Goal: Task Accomplishment & Management: Manage account settings

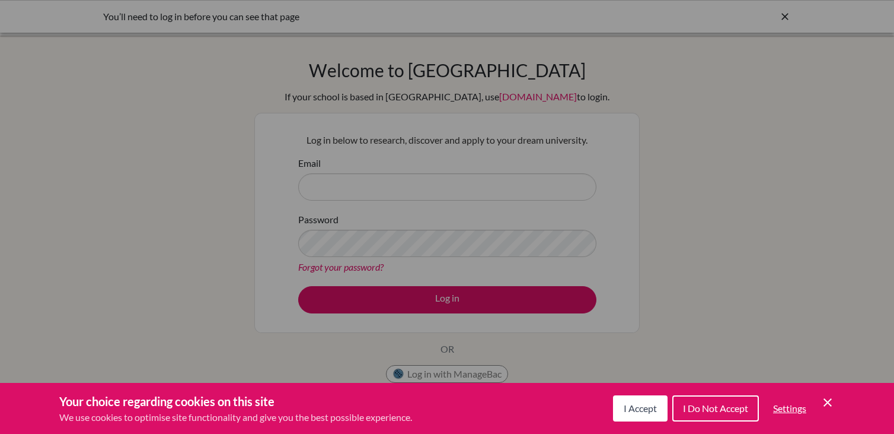
click at [646, 409] on span "I Accept" at bounding box center [640, 407] width 33 height 11
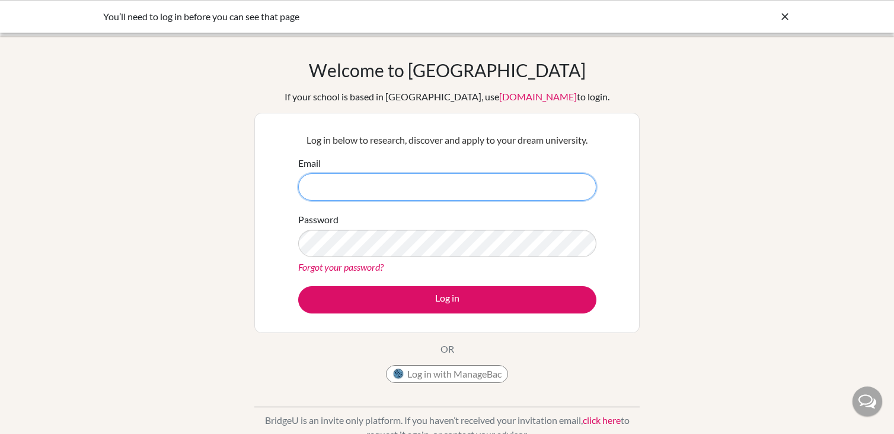
click at [344, 187] on input "Email" at bounding box center [447, 186] width 298 height 27
type input "[EMAIL_ADDRESS][DOMAIN_NAME]"
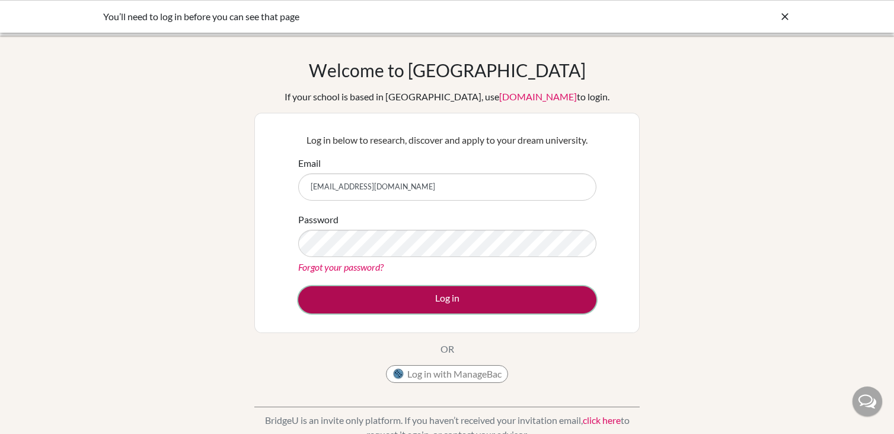
click at [467, 296] on button "Log in" at bounding box center [447, 299] width 298 height 27
click at [486, 303] on button "Log in" at bounding box center [447, 299] width 298 height 27
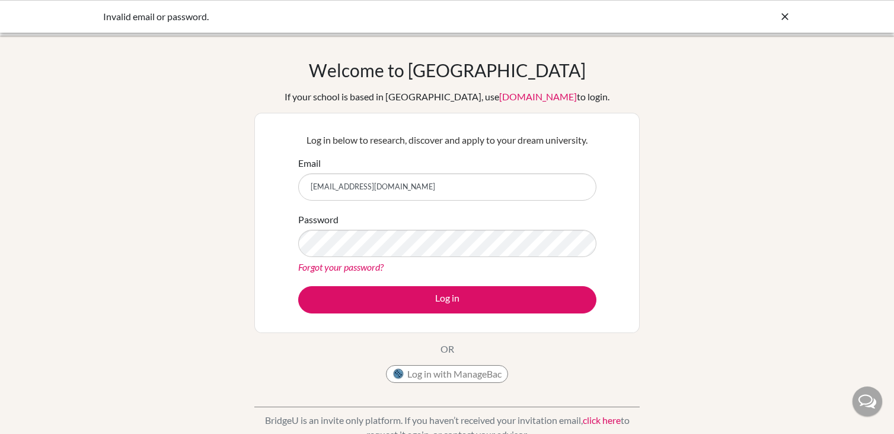
click at [396, 189] on input "[EMAIL_ADDRESS][DOMAIN_NAME]" at bounding box center [447, 186] width 298 height 27
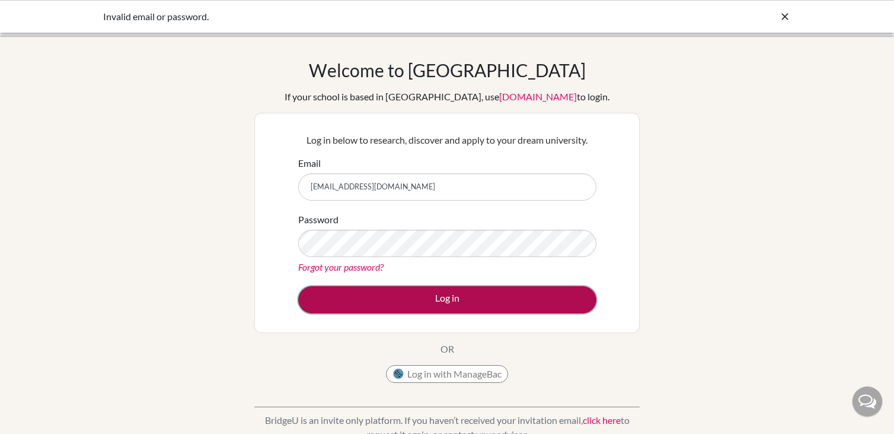
click at [456, 299] on button "Log in" at bounding box center [447, 299] width 298 height 27
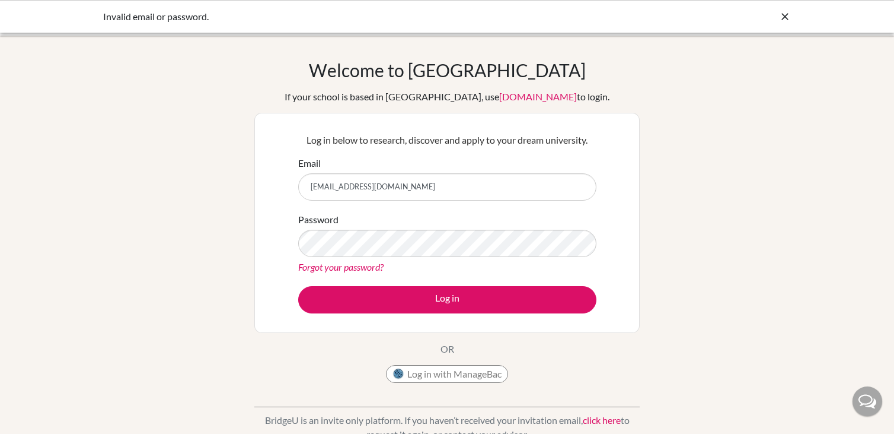
click at [736, 309] on div "Welcome to BridgeU If your school is based in China, use app.bridge-u.com.cn to…" at bounding box center [447, 253] width 894 height 388
click at [358, 182] on input "Email" at bounding box center [447, 186] width 298 height 27
type input "linlin.yap@acsinternational.edu.sg"
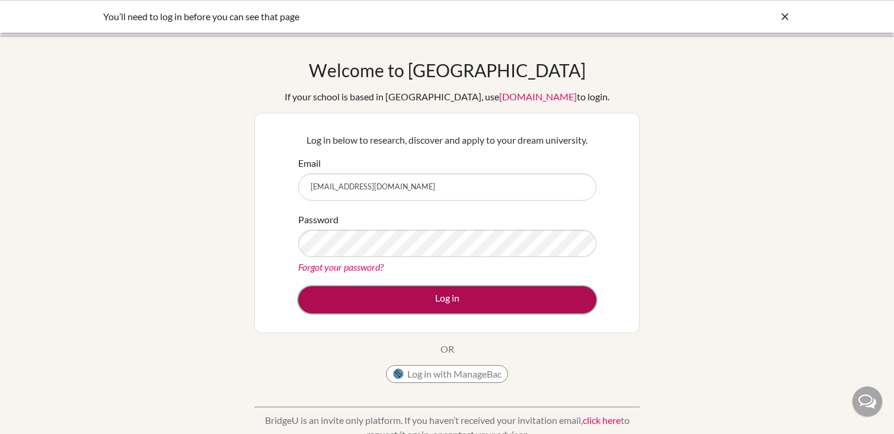
click at [444, 299] on button "Log in" at bounding box center [447, 299] width 298 height 27
click at [474, 303] on button "Log in" at bounding box center [447, 299] width 298 height 27
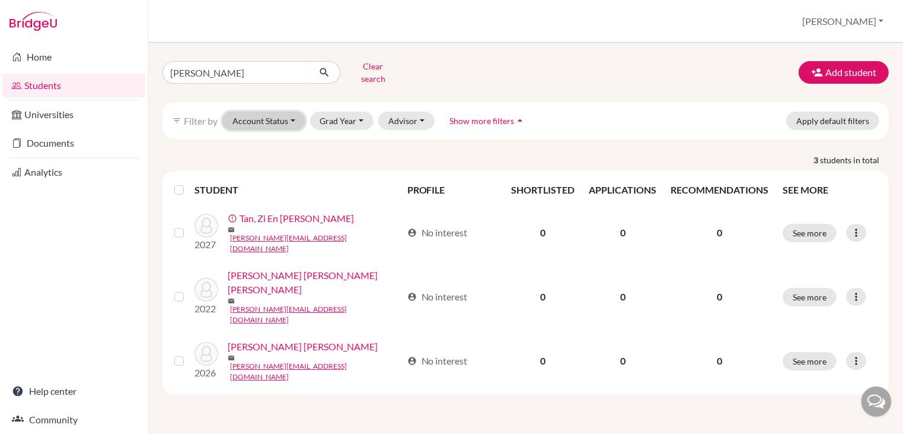
click at [288, 114] on button "Account Status" at bounding box center [263, 120] width 83 height 18
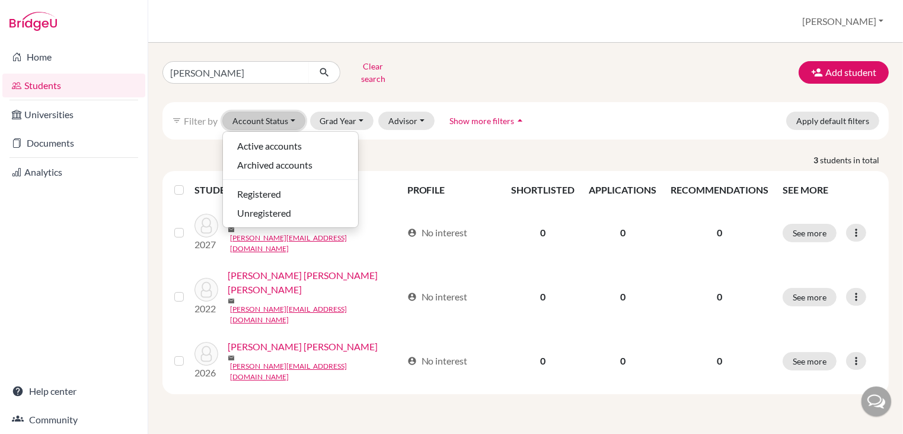
click at [287, 114] on button "Account Status" at bounding box center [263, 120] width 83 height 18
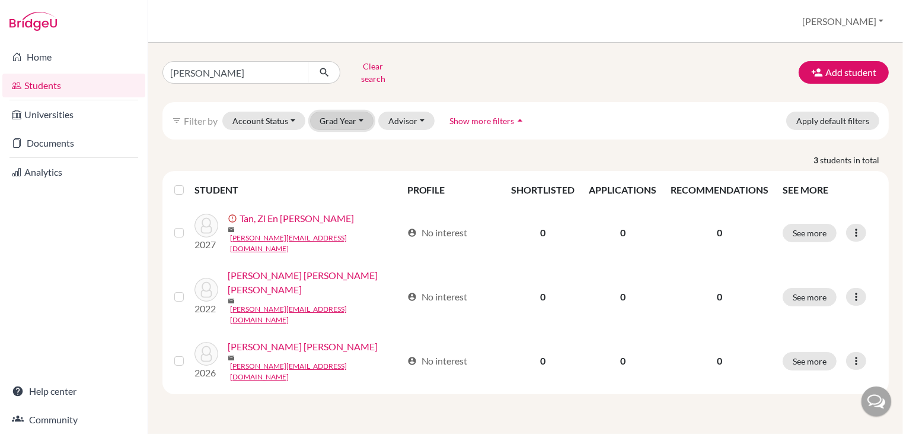
click at [348, 111] on button "Grad Year" at bounding box center [342, 120] width 64 height 18
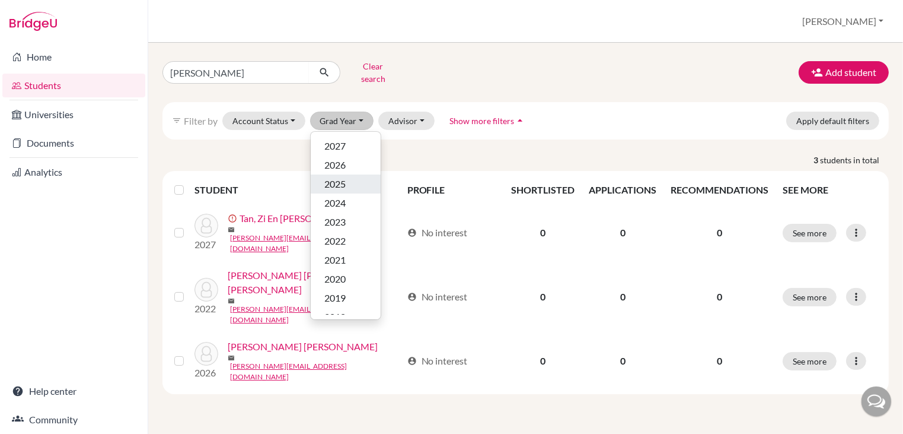
click at [343, 177] on span "2025" at bounding box center [335, 184] width 21 height 14
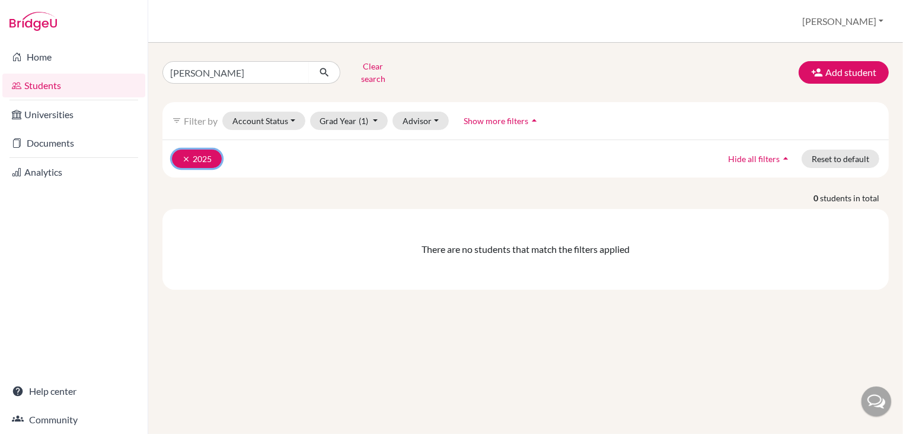
click at [181, 149] on button "clear 2025" at bounding box center [197, 158] width 50 height 18
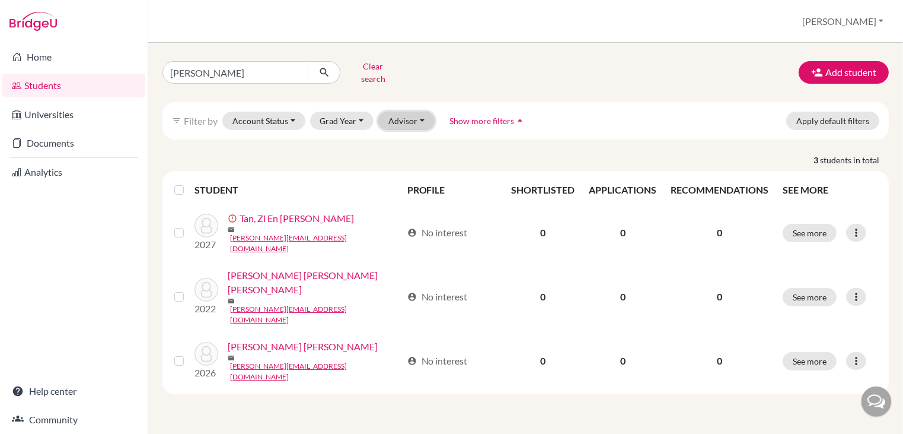
click at [415, 113] on button "Advisor" at bounding box center [406, 120] width 56 height 18
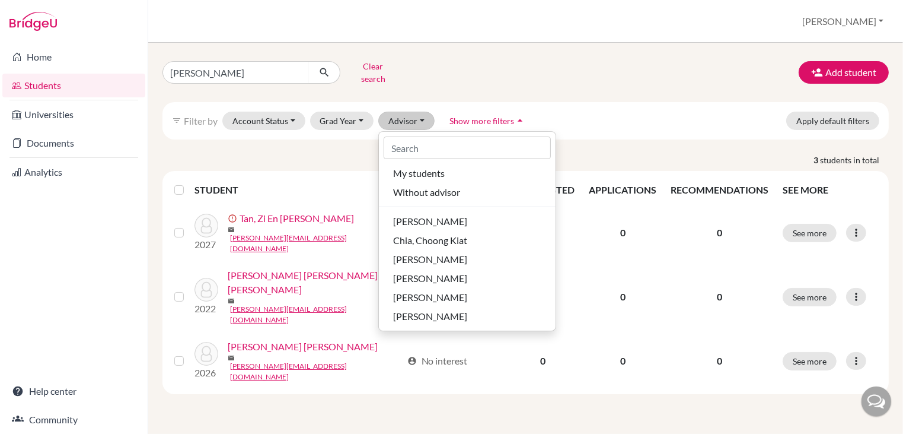
click at [285, 122] on div "filter_list Filter by Account Status Active accounts Archived accounts Register…" at bounding box center [525, 120] width 726 height 37
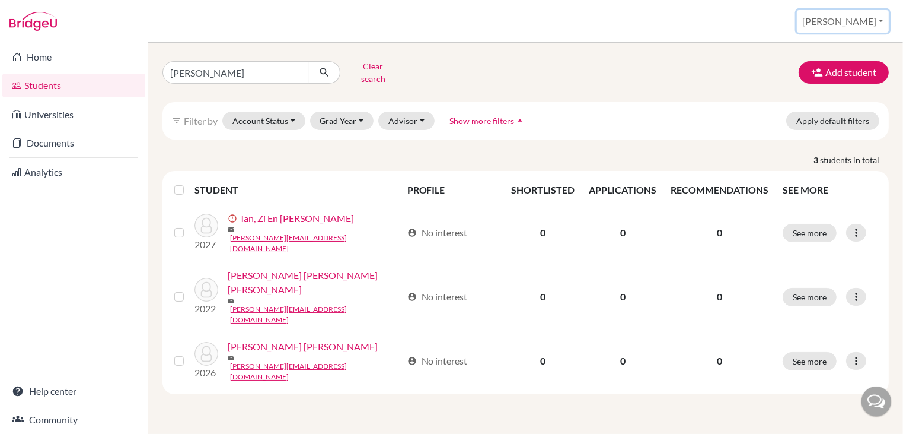
click at [875, 22] on button "Lin Lin" at bounding box center [843, 21] width 92 height 23
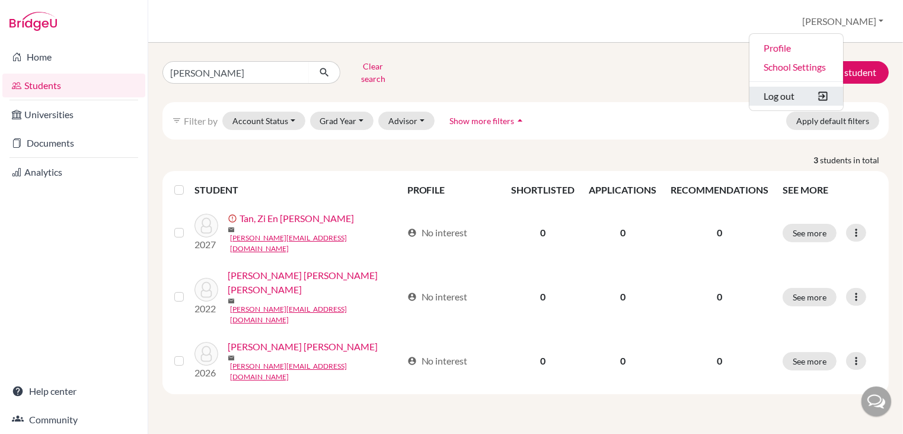
click at [828, 95] on button "Log out" at bounding box center [797, 96] width 94 height 19
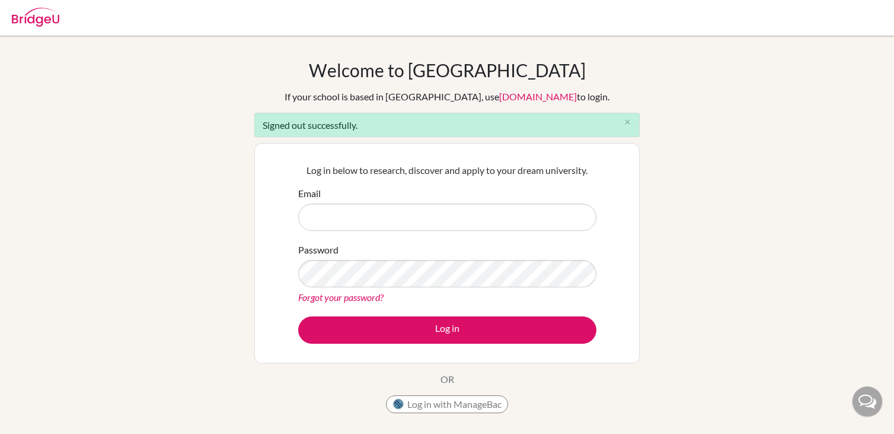
click at [330, 214] on input "Email" at bounding box center [447, 216] width 298 height 27
type input "[EMAIL_ADDRESS][DOMAIN_NAME]"
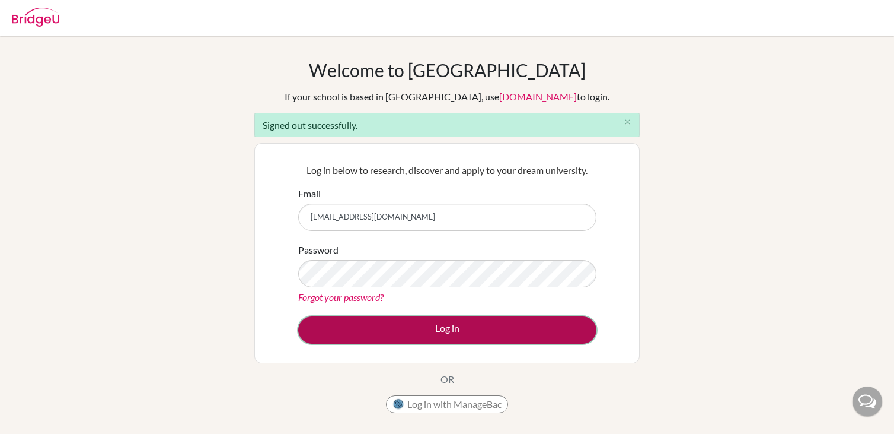
click at [470, 330] on button "Log in" at bounding box center [447, 329] width 298 height 27
